Goal: Check status

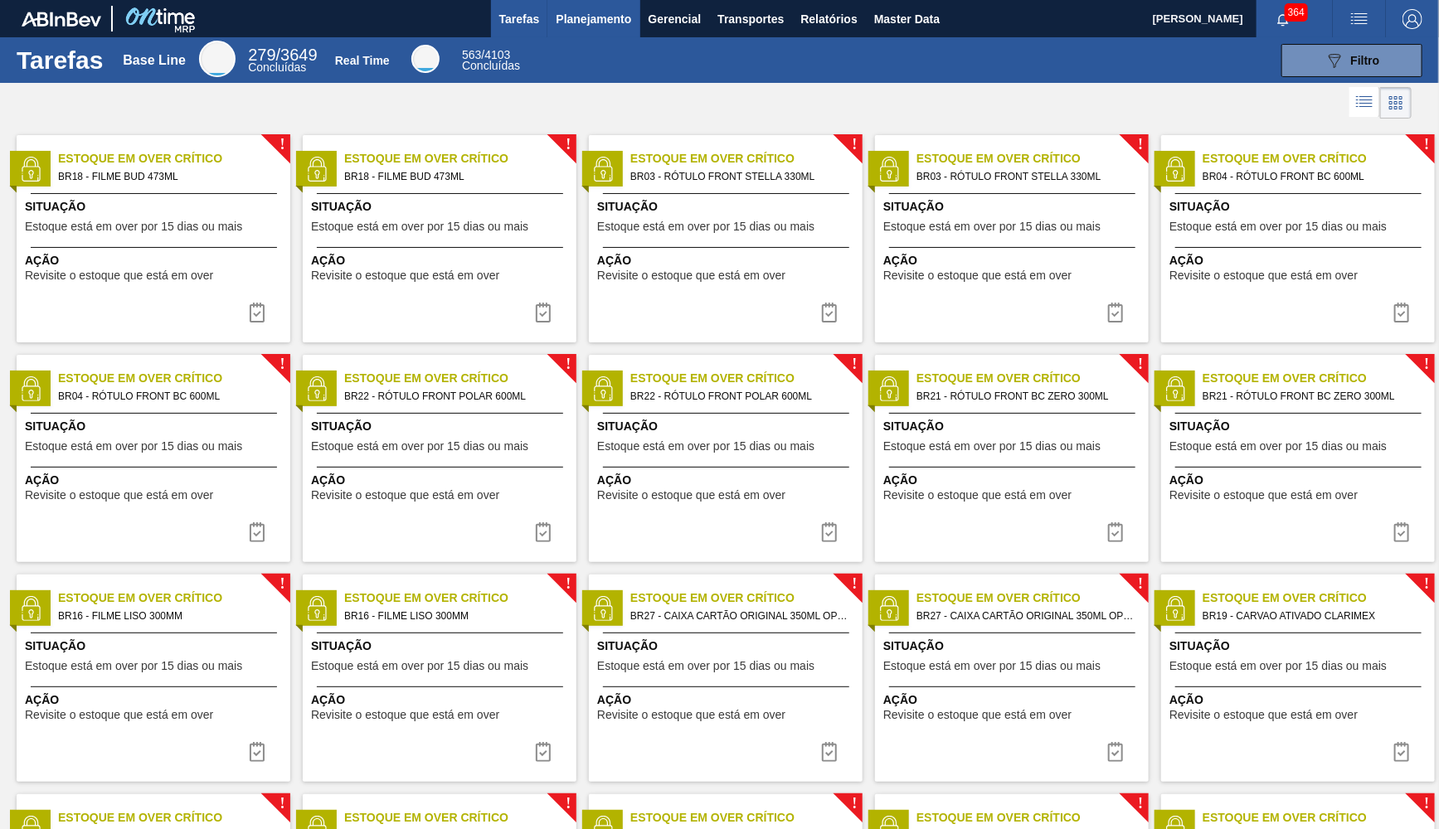
click at [560, 16] on span "Planejamento" at bounding box center [593, 19] width 75 height 20
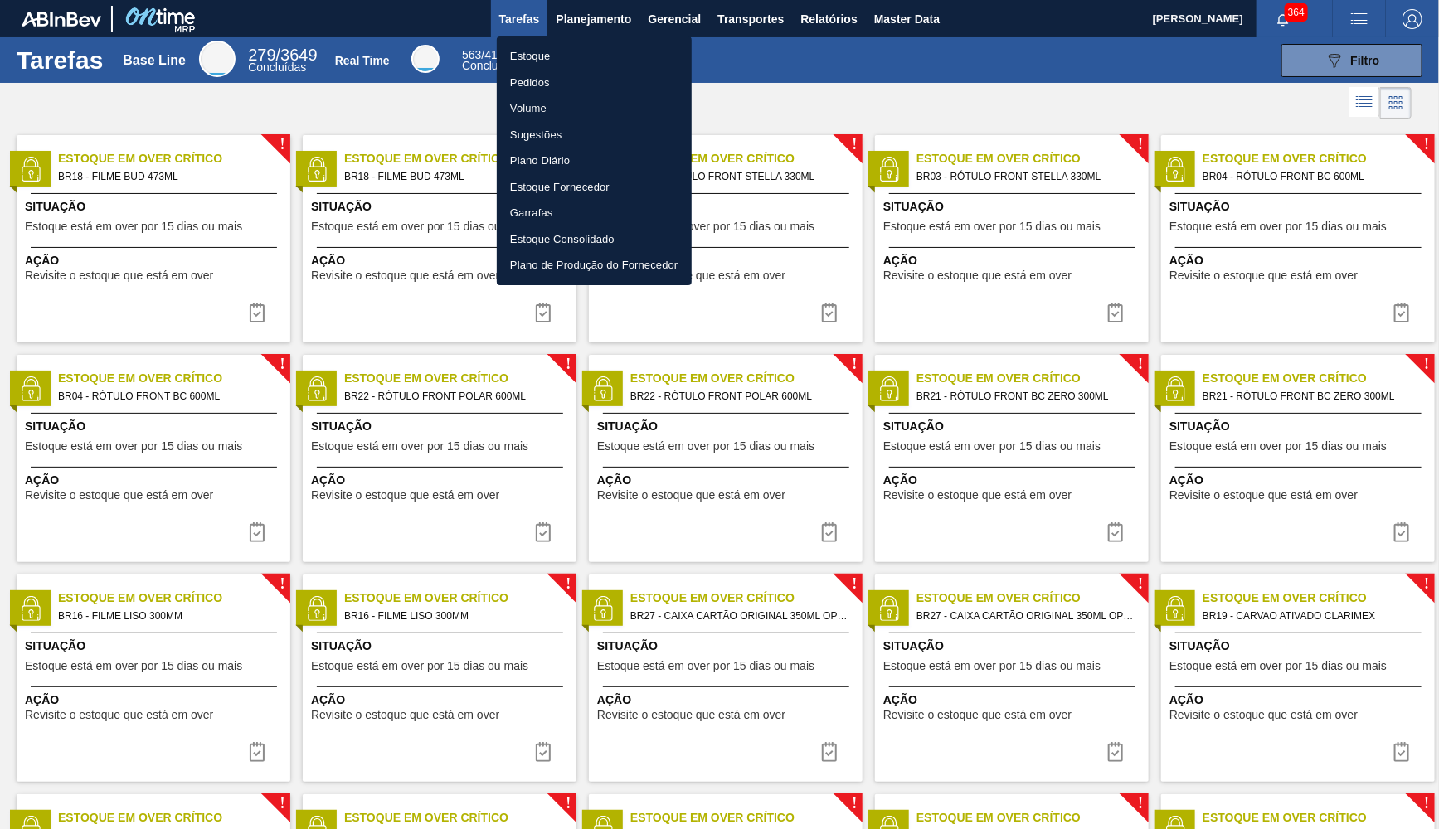
click at [606, 42] on ul "Estoque Pedidos Volume Sugestões Plano Diário Estoque Fornecedor Garrafas Estoq…" at bounding box center [594, 160] width 195 height 249
click at [608, 58] on li "Estoque" at bounding box center [594, 56] width 195 height 27
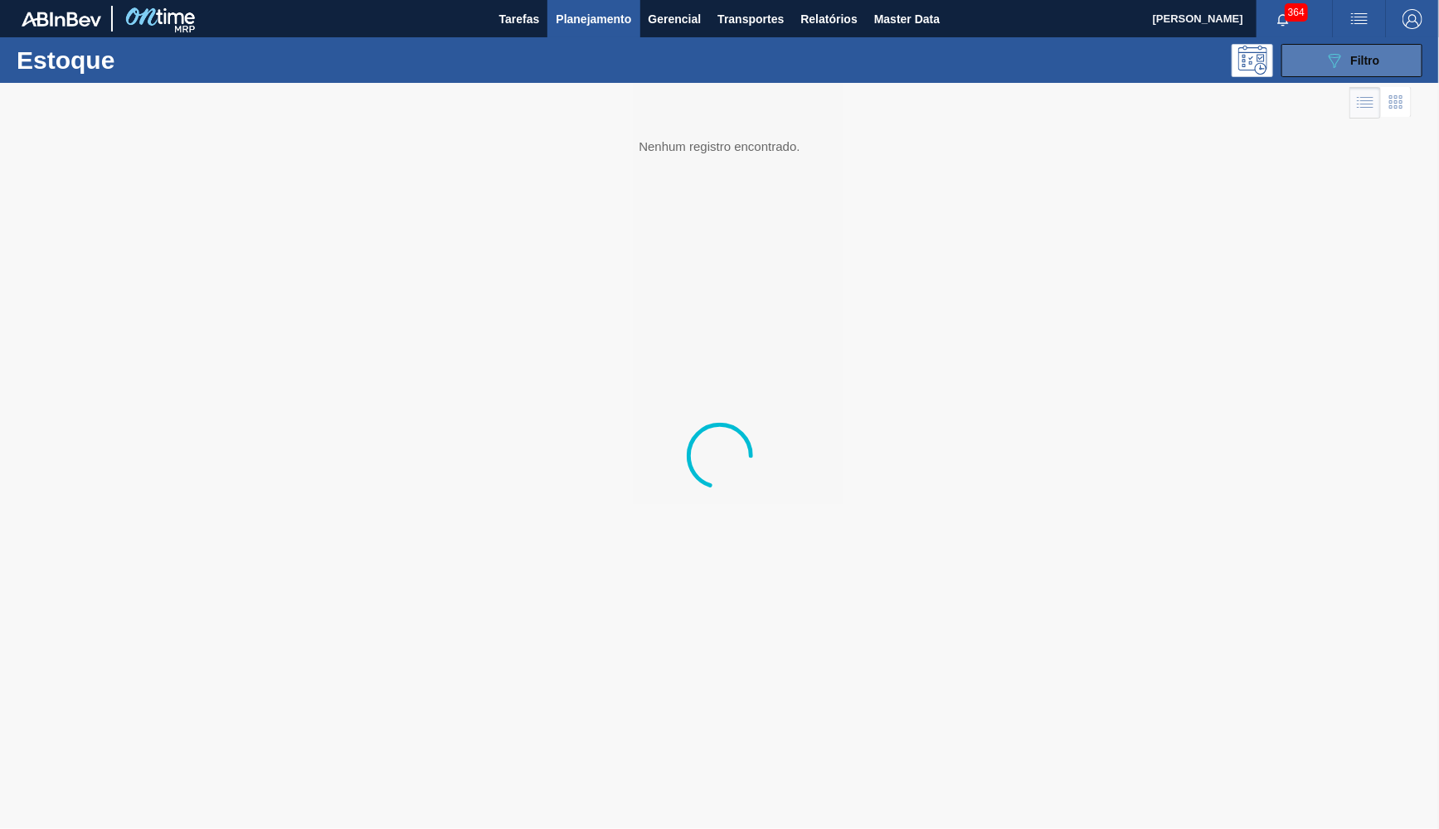
click at [1396, 45] on button "089F7B8B-B2A5-4AFE-B5C0-19BA573D28AC Filtro" at bounding box center [1351, 60] width 141 height 33
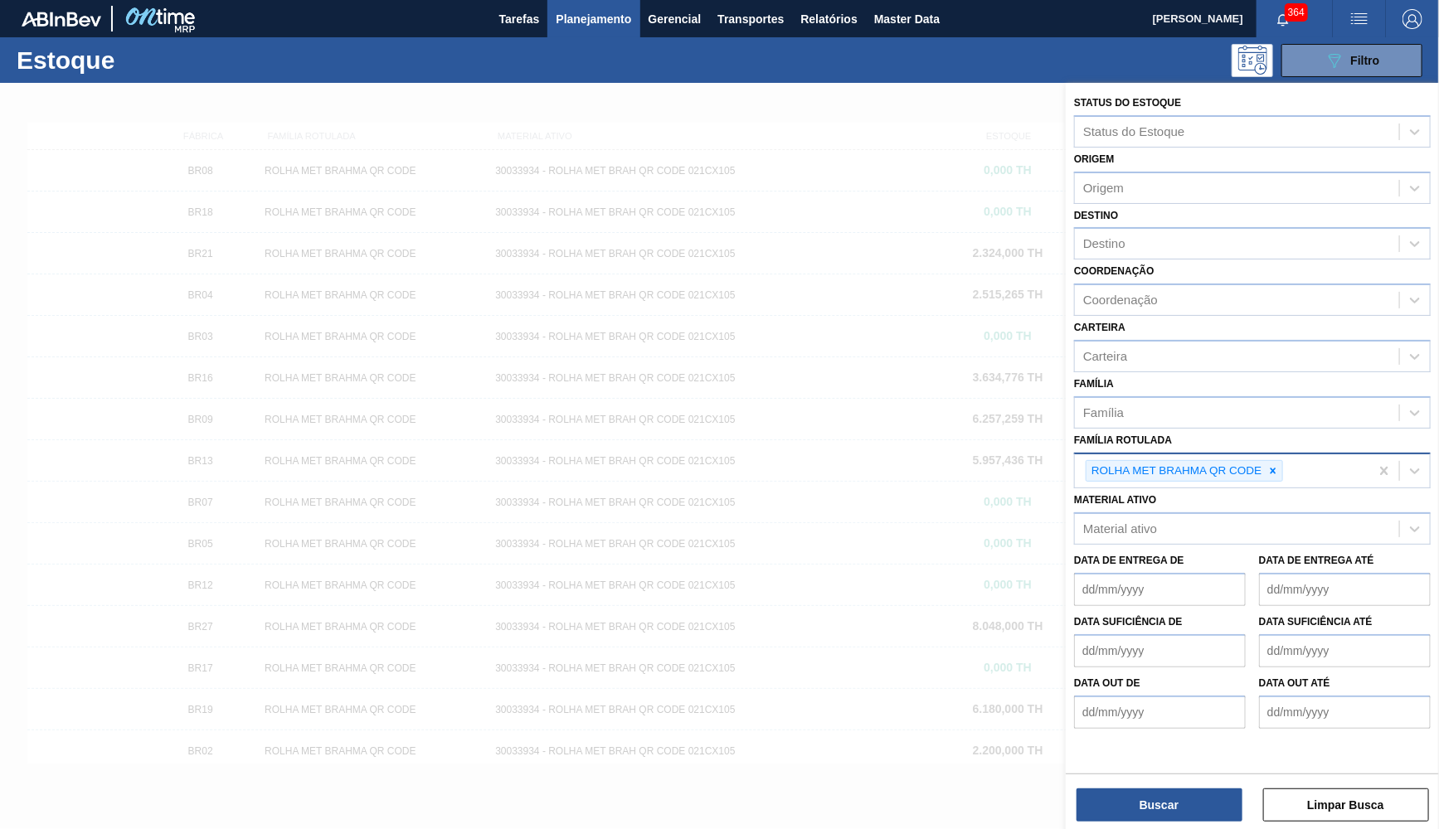
click at [1281, 465] on div "ROLHA MET BRAHMA QR CODE" at bounding box center [1183, 471] width 197 height 22
click at [785, 573] on div at bounding box center [719, 497] width 1439 height 829
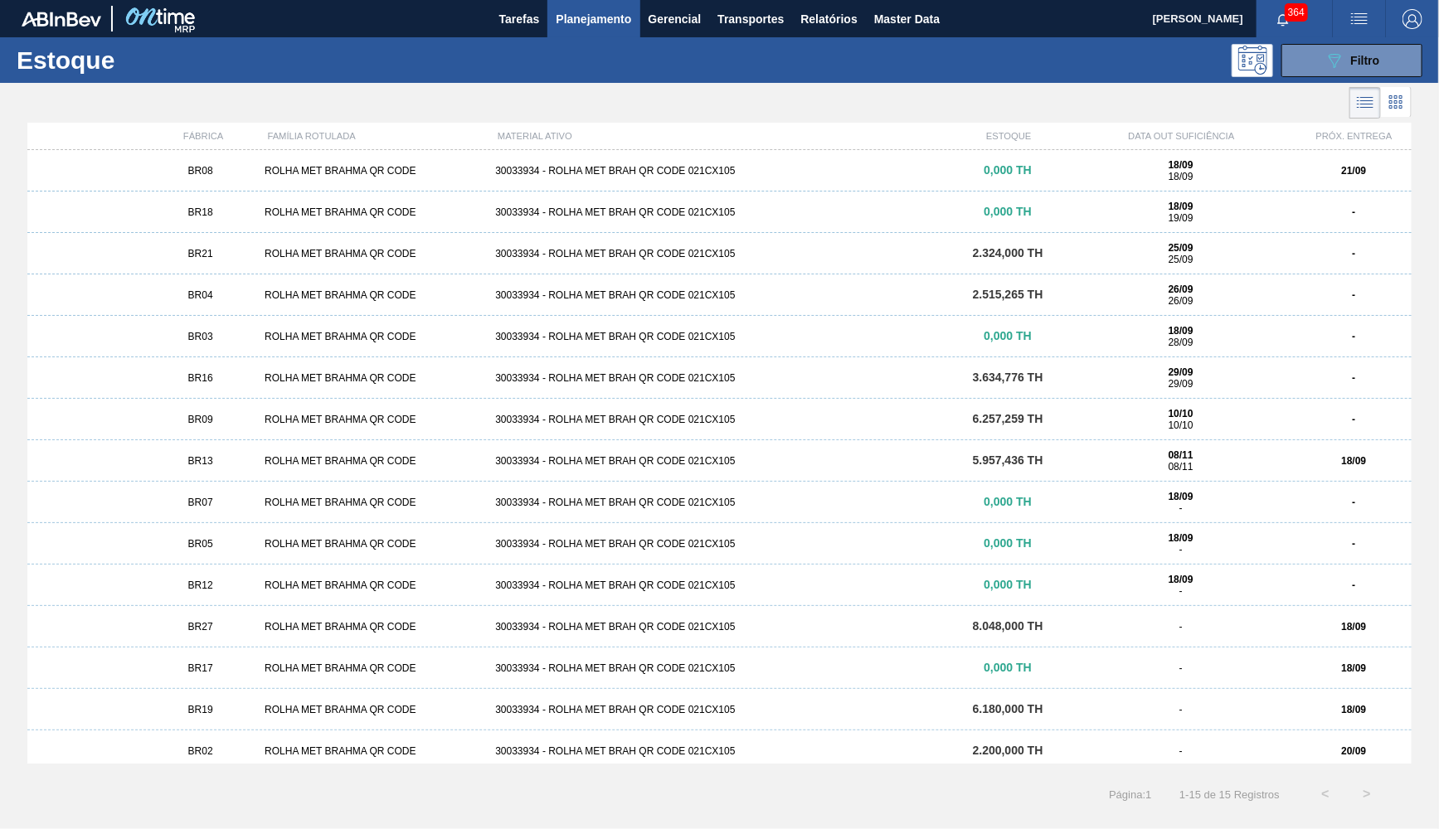
click at [259, 306] on div "BR04 ROLHA MET BRAHMA QR CODE 30033934 - ROLHA MET BRAH QR CODE 021CX105 2.515,…" at bounding box center [719, 294] width 1384 height 41
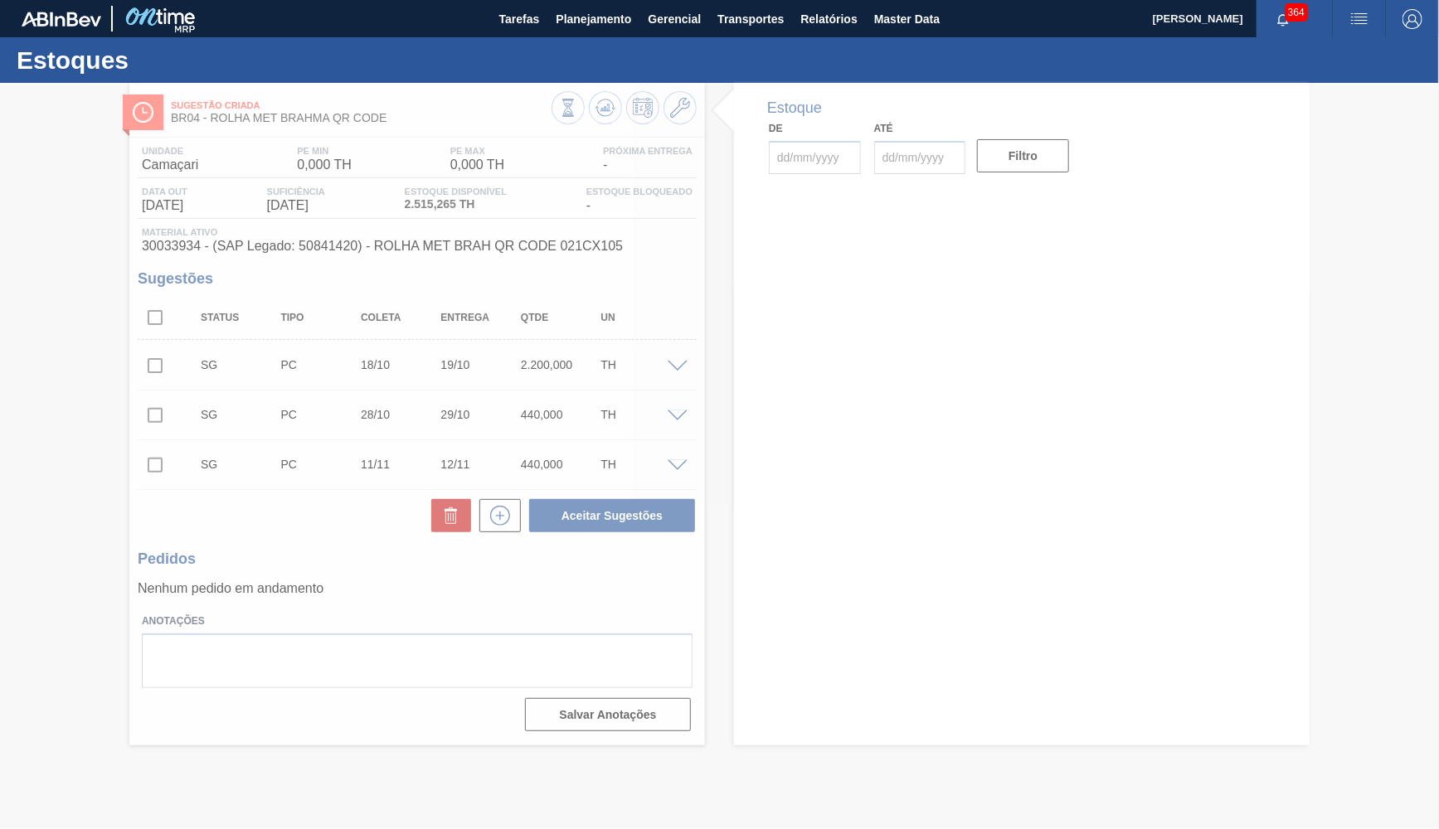
type input "[DATE]"
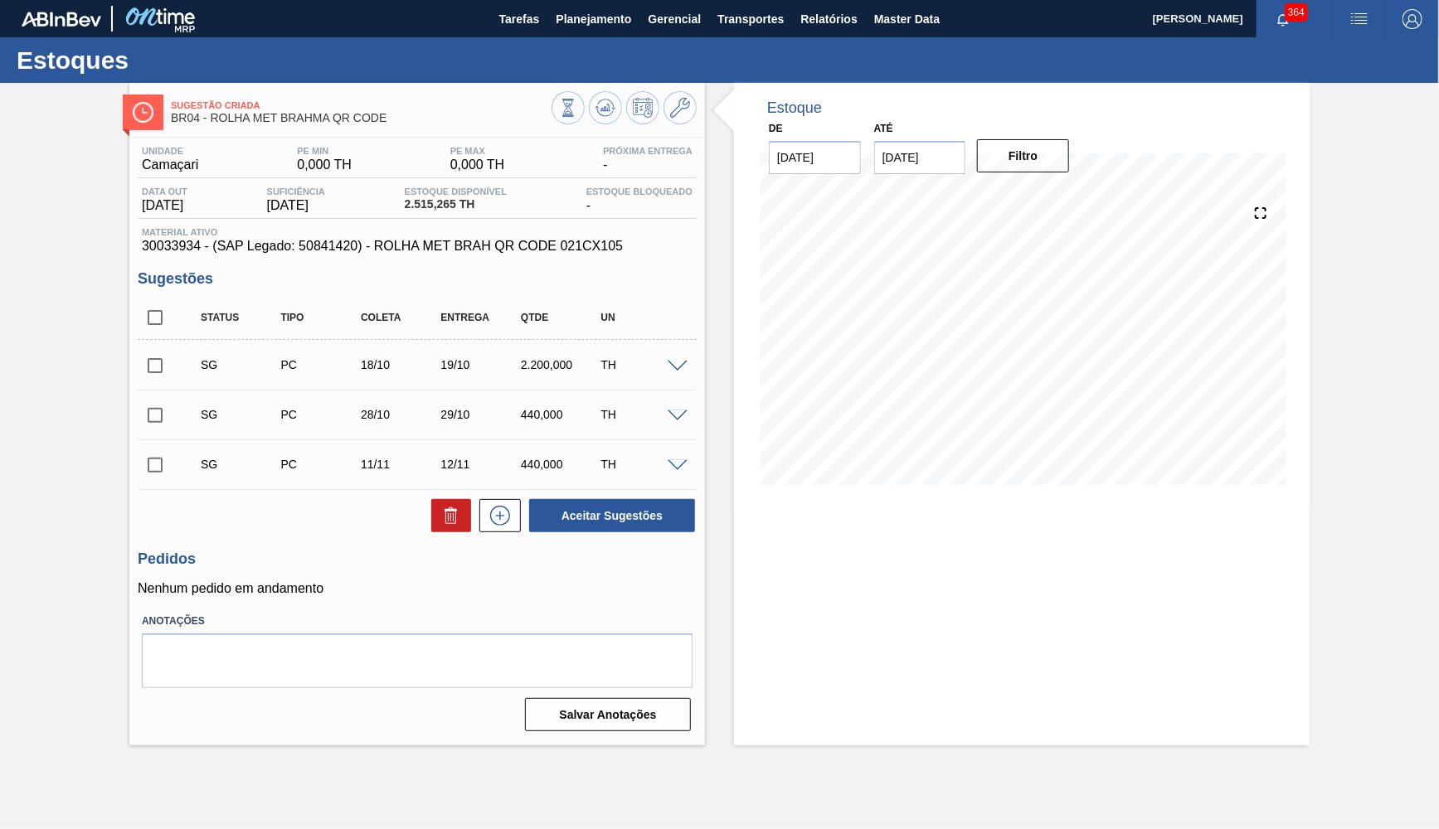
click at [357, 572] on div "Pedidos Nenhum pedido em andamento" at bounding box center [417, 574] width 559 height 46
click at [871, 146] on div "Até [DATE]" at bounding box center [919, 145] width 105 height 57
click at [1017, 352] on div "31" at bounding box center [1028, 358] width 22 height 22
type input "[DATE]"
click at [1003, 139] on button "Filtro" at bounding box center [1023, 155] width 92 height 33
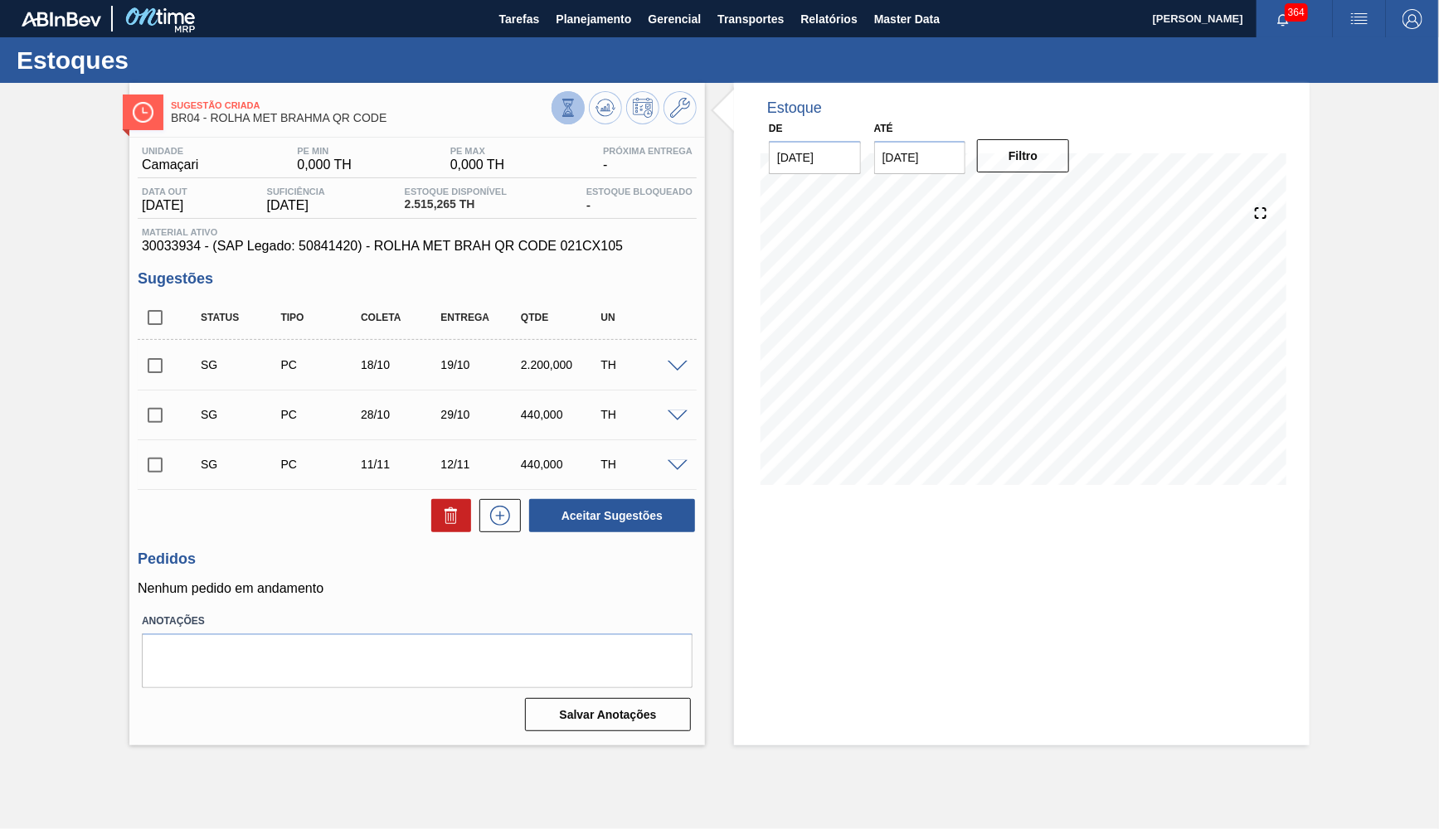
click at [570, 114] on icon at bounding box center [568, 108] width 18 height 18
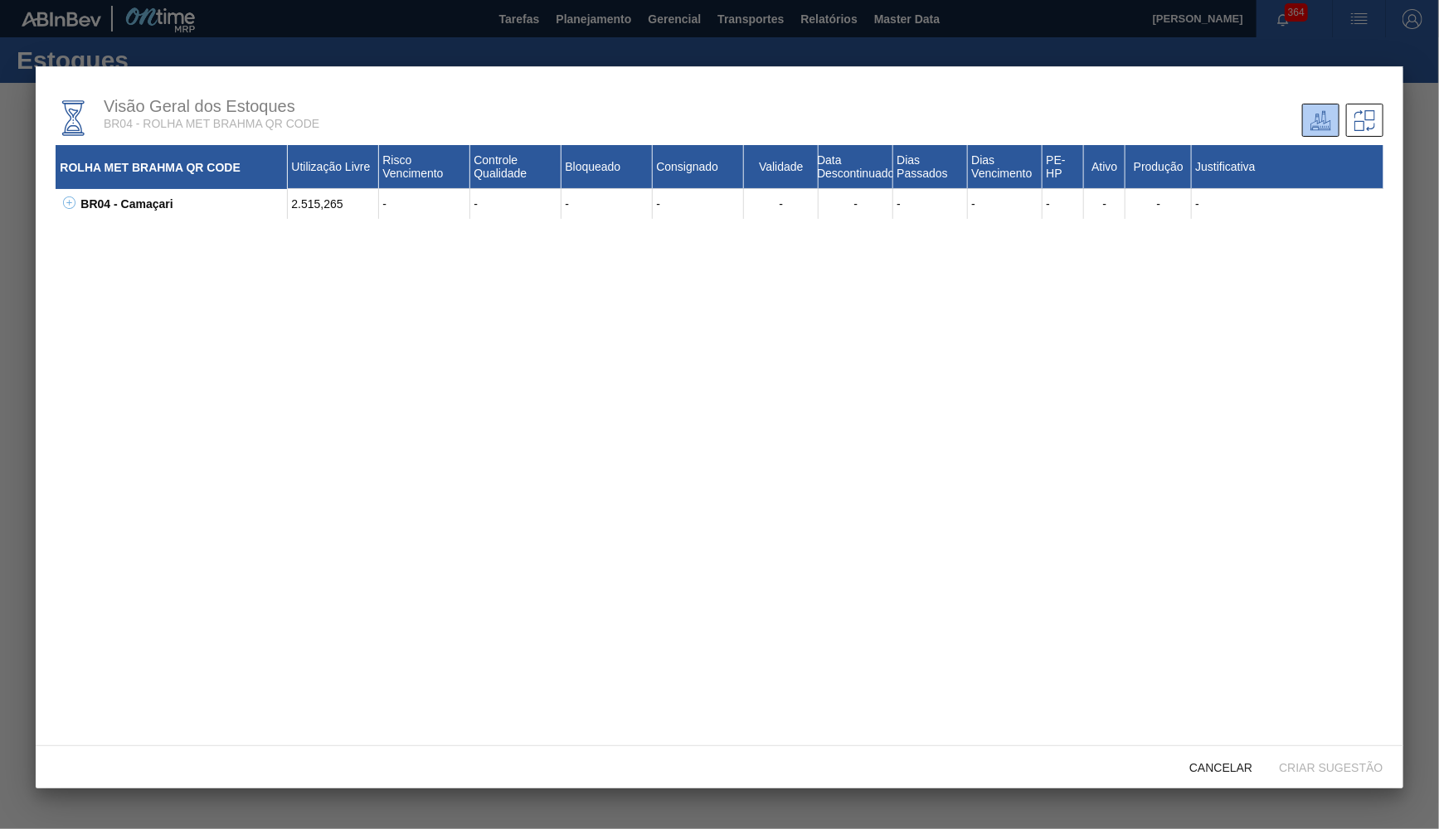
click at [64, 198] on icon at bounding box center [69, 203] width 12 height 12
click at [89, 237] on icon at bounding box center [90, 232] width 12 height 12
